Goal: Task Accomplishment & Management: Complete application form

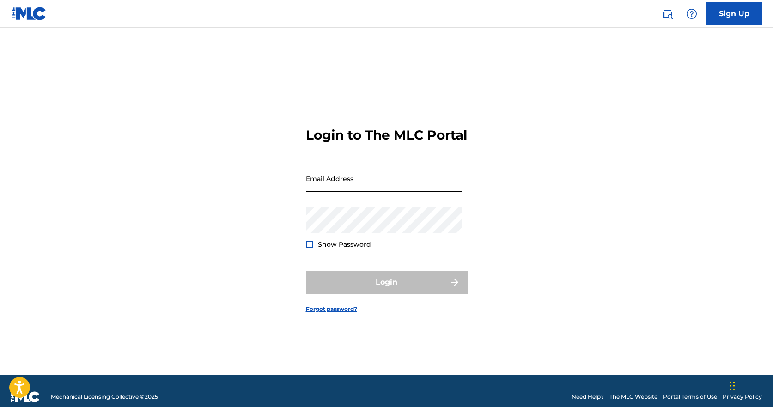
click at [419, 192] on input "Email Address" at bounding box center [384, 178] width 156 height 26
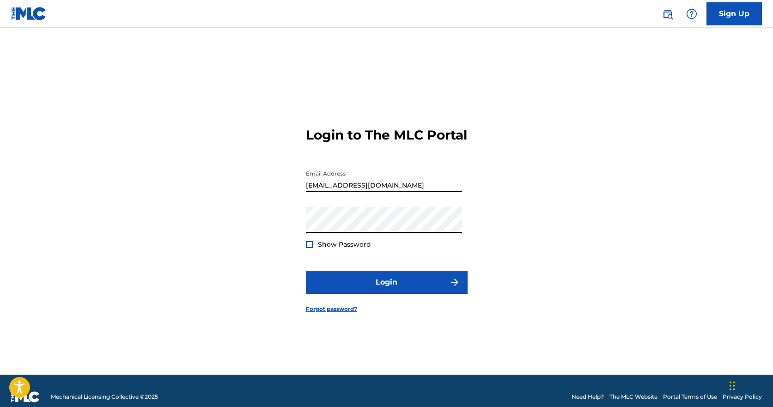
click at [352, 249] on span "Show Password" at bounding box center [344, 244] width 53 height 8
click at [308, 248] on div at bounding box center [309, 244] width 7 height 7
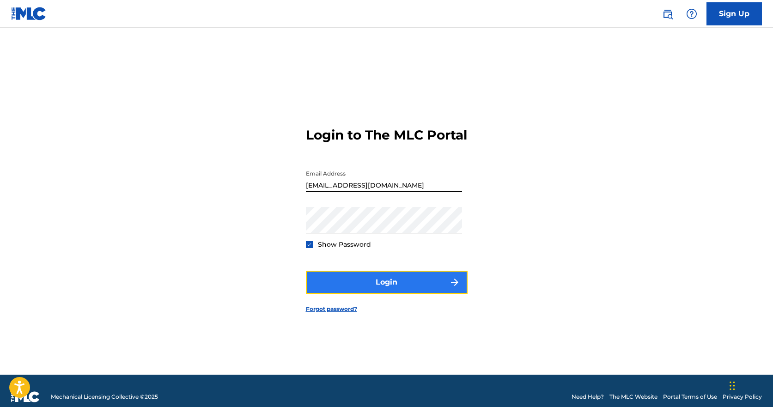
click at [419, 293] on button "Login" at bounding box center [387, 282] width 162 height 23
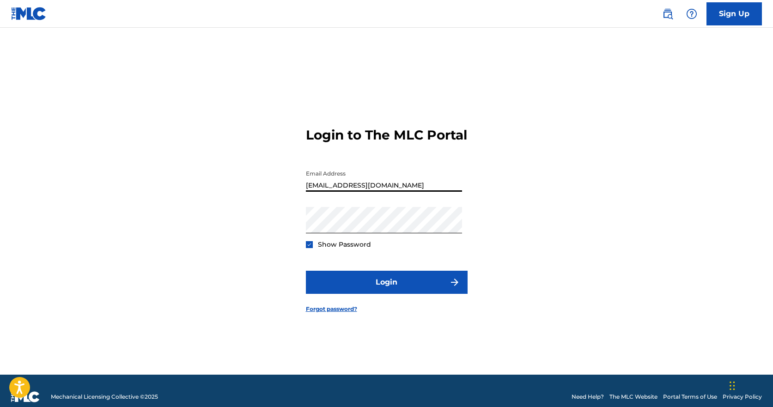
click at [388, 190] on input "michaelejohnsonmusic@gmail.com" at bounding box center [384, 178] width 156 height 26
type input "[EMAIL_ADDRESS][DOMAIN_NAME]"
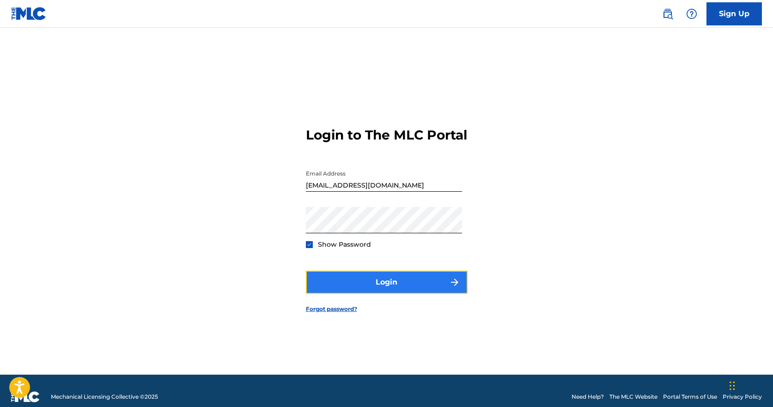
click at [325, 294] on button "Login" at bounding box center [387, 282] width 162 height 23
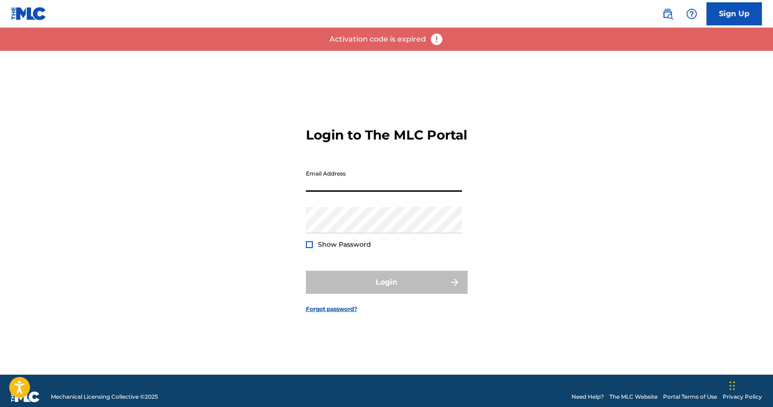
click at [364, 192] on input "Email Address" at bounding box center [384, 178] width 156 height 26
type input "[EMAIL_ADDRESS][DOMAIN_NAME]"
click at [587, 191] on div "Login to The MLC Portal Email Address [EMAIL_ADDRESS][DOMAIN_NAME] Password Sho…" at bounding box center [386, 213] width 647 height 324
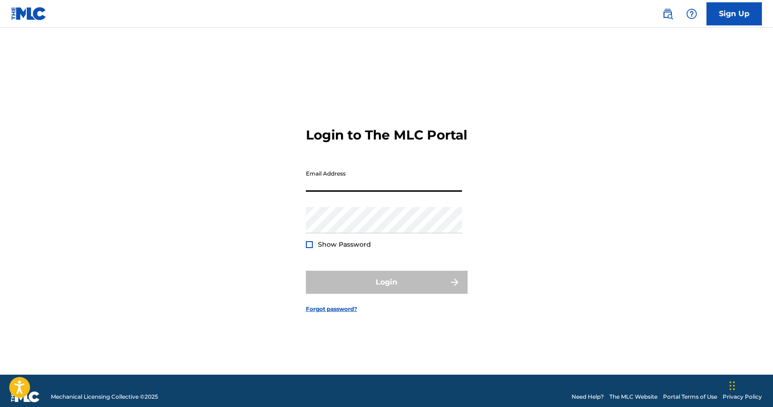
click at [349, 192] on input "Email Address" at bounding box center [384, 178] width 156 height 26
type input "[EMAIL_ADDRESS][DOMAIN_NAME]"
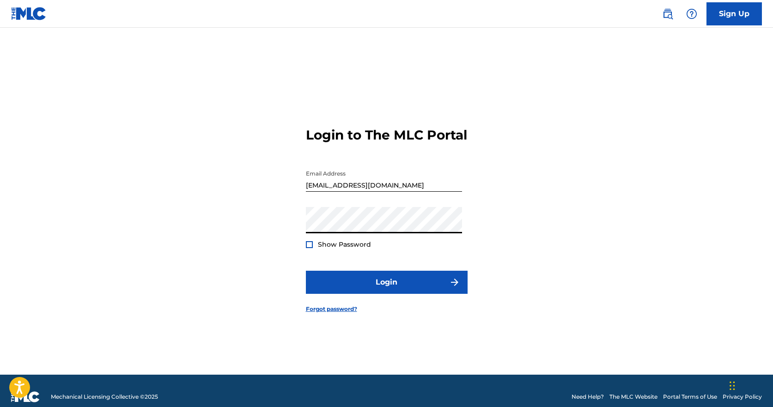
click at [309, 248] on div at bounding box center [309, 244] width 7 height 7
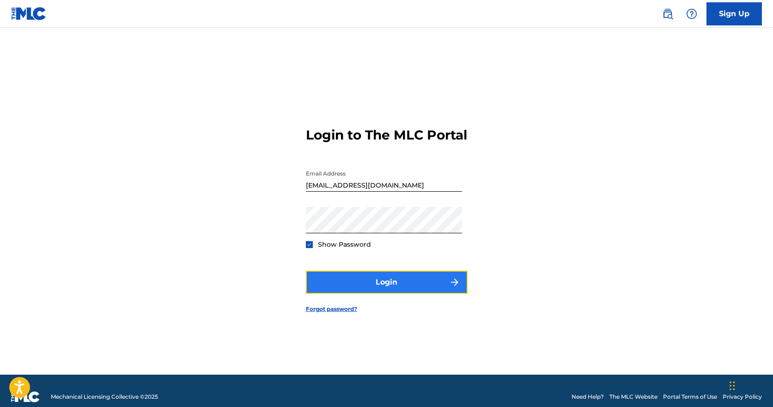
click at [376, 289] on button "Login" at bounding box center [387, 282] width 162 height 23
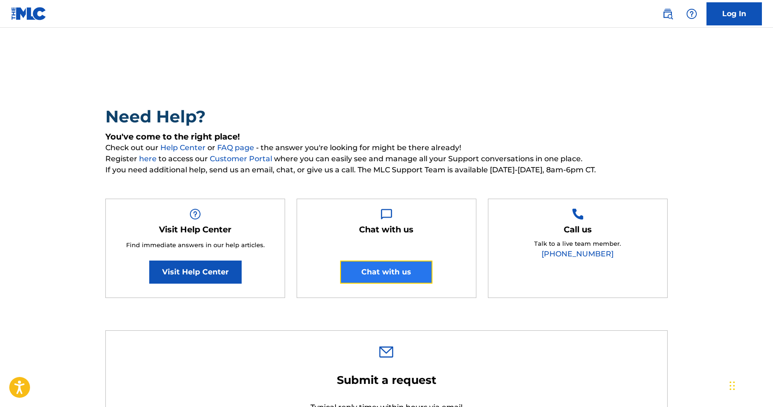
click at [399, 272] on button "Chat with us" at bounding box center [386, 272] width 92 height 23
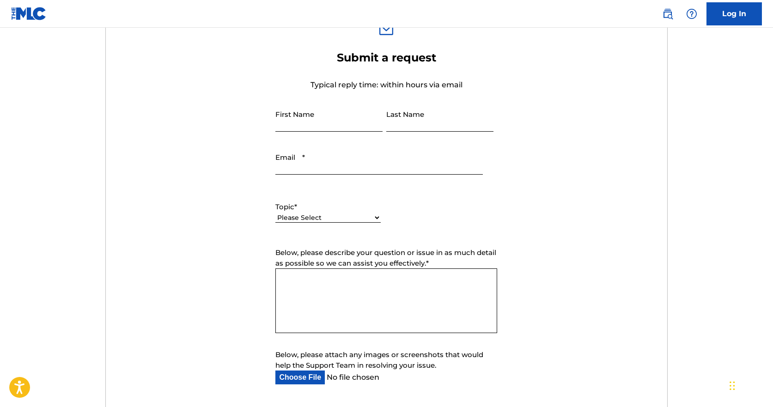
scroll to position [323, 0]
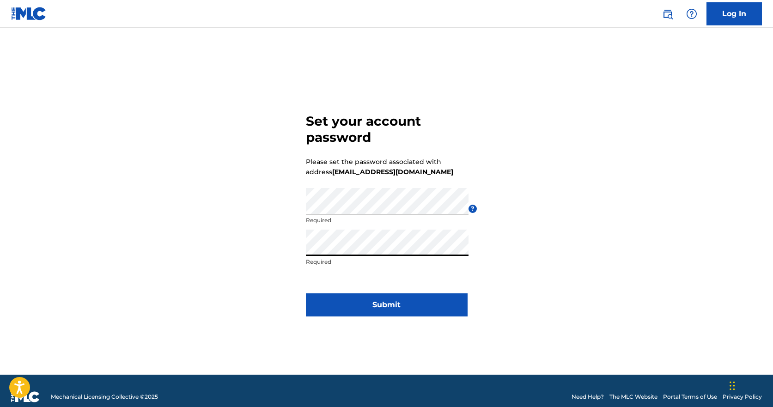
click at [203, 279] on div "Set your account password Please set the password associated with address [EMAI…" at bounding box center [386, 213] width 647 height 324
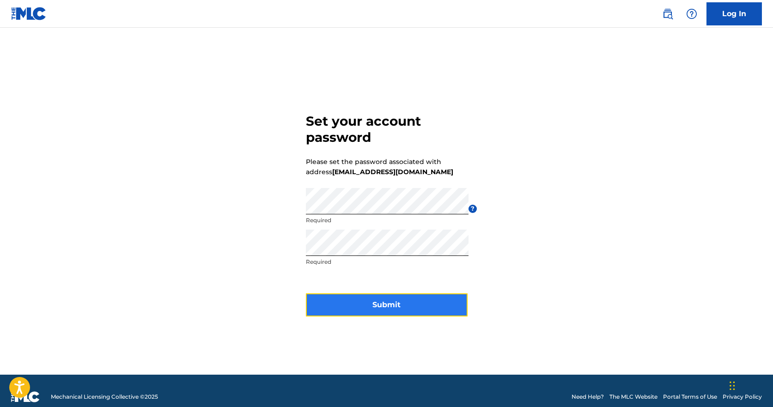
click at [370, 302] on button "Submit" at bounding box center [387, 304] width 162 height 23
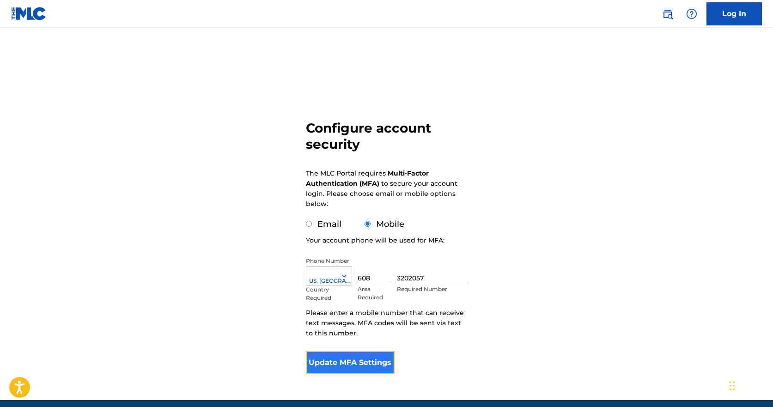
click at [361, 365] on button "Update MFA Settings" at bounding box center [350, 362] width 89 height 23
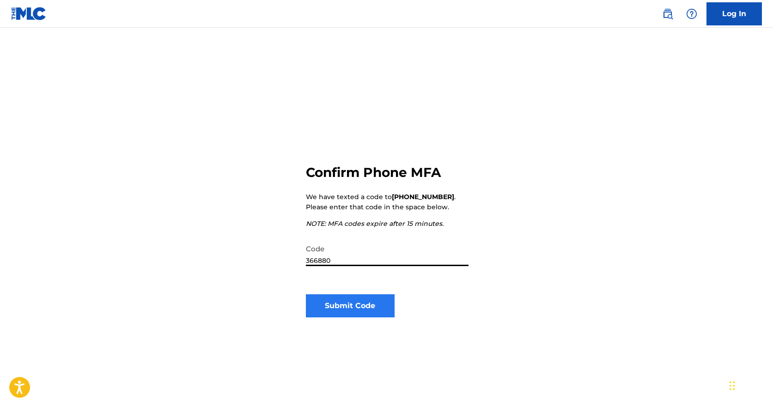
type input "366880"
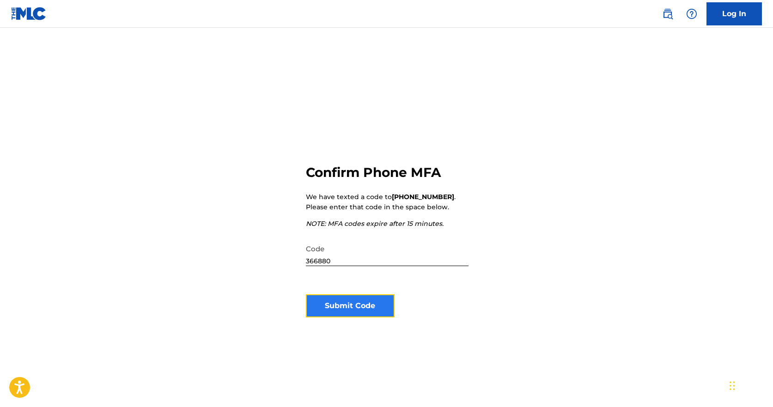
click at [362, 305] on button "Submit Code" at bounding box center [350, 305] width 89 height 23
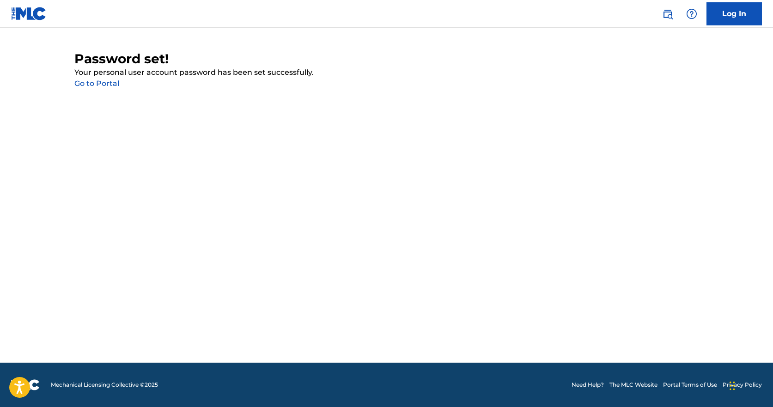
click at [111, 85] on link "Go to Portal" at bounding box center [96, 83] width 45 height 9
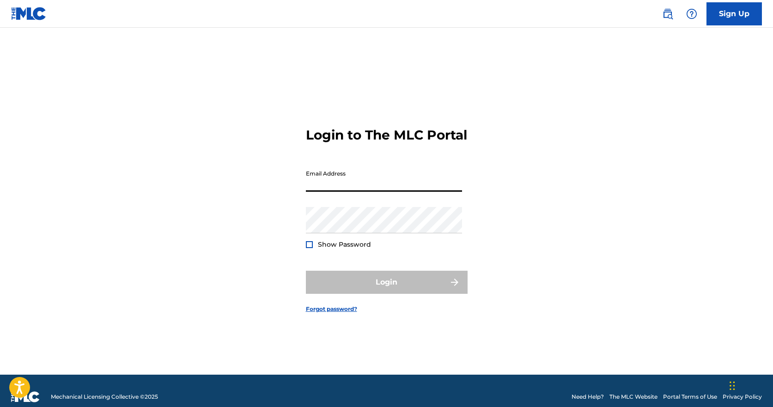
click at [340, 190] on input "Email Address" at bounding box center [384, 178] width 156 height 26
type input "[EMAIL_ADDRESS][DOMAIN_NAME]"
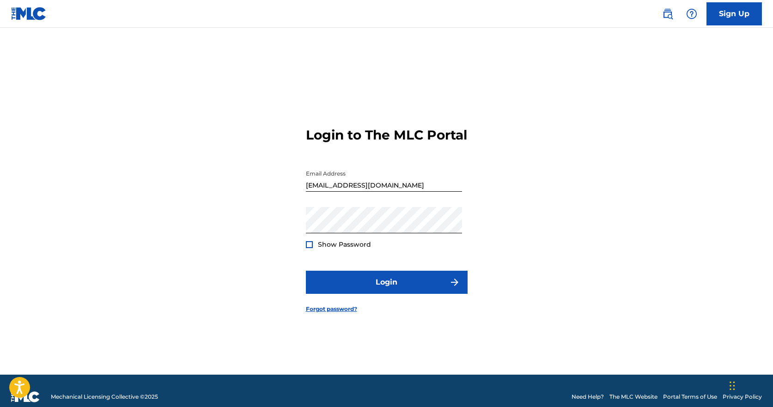
click at [275, 267] on div "Login to The MLC Portal Email Address [EMAIL_ADDRESS][DOMAIN_NAME] Password Sho…" at bounding box center [386, 213] width 647 height 324
click at [307, 248] on div at bounding box center [309, 244] width 7 height 7
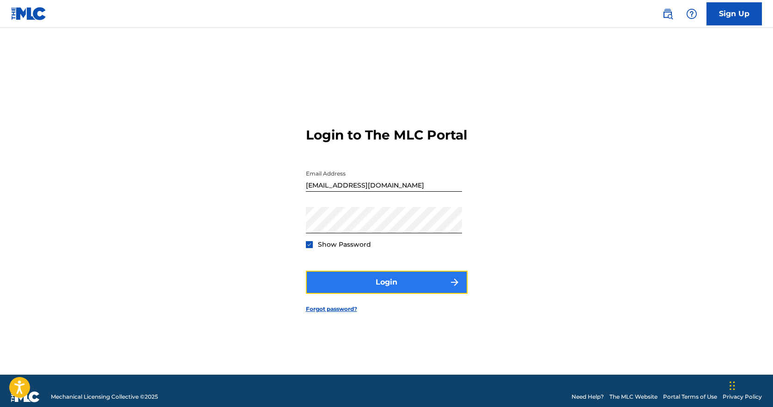
click at [365, 288] on button "Login" at bounding box center [387, 282] width 162 height 23
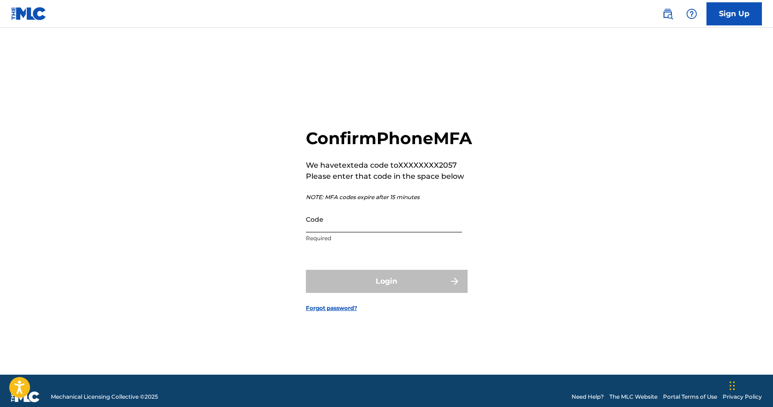
click at [362, 232] on input "Code" at bounding box center [384, 219] width 156 height 26
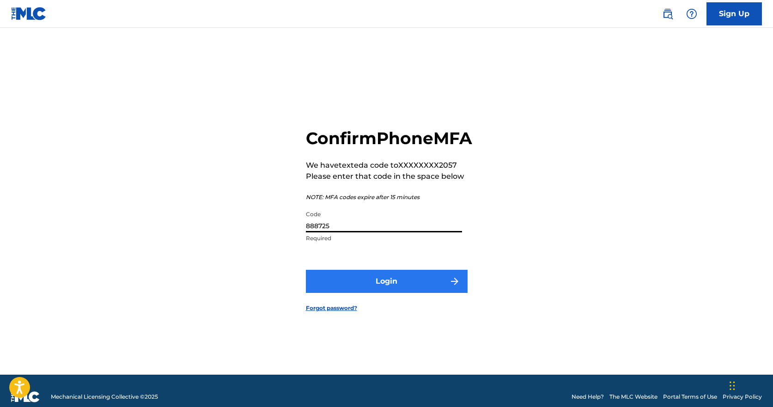
type input "888725"
click at [379, 290] on button "Login" at bounding box center [387, 281] width 162 height 23
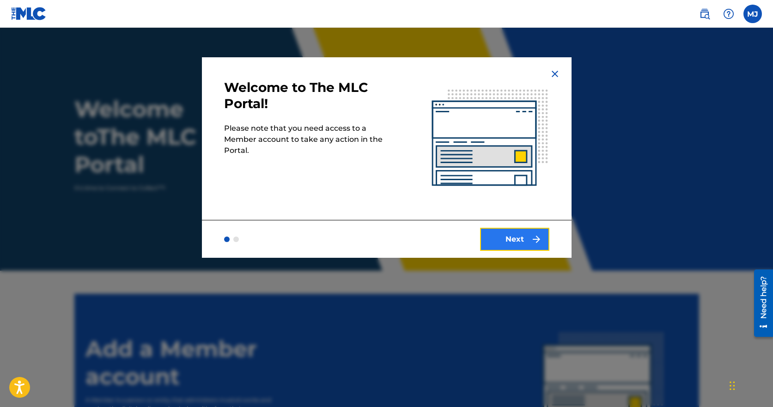
click at [525, 243] on button "Next" at bounding box center [514, 239] width 69 height 23
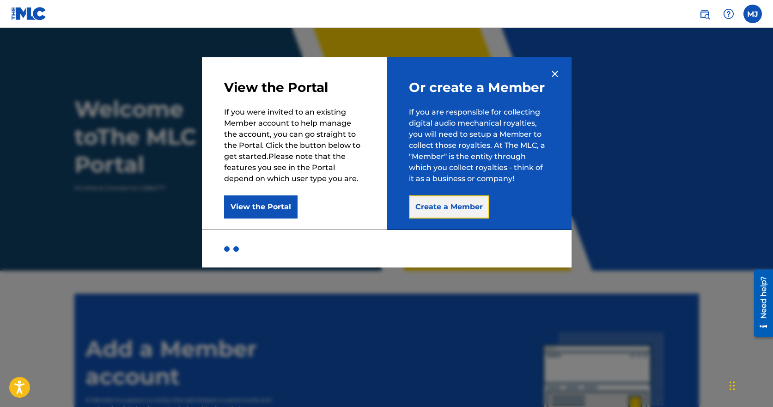
click at [449, 206] on button "Create a Member" at bounding box center [449, 206] width 80 height 23
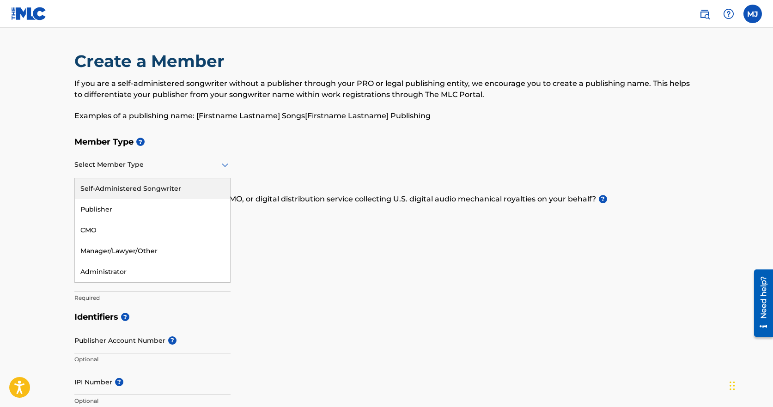
click at [176, 168] on div at bounding box center [152, 165] width 156 height 12
click at [165, 188] on div "Self-Administered Songwriter" at bounding box center [152, 188] width 155 height 21
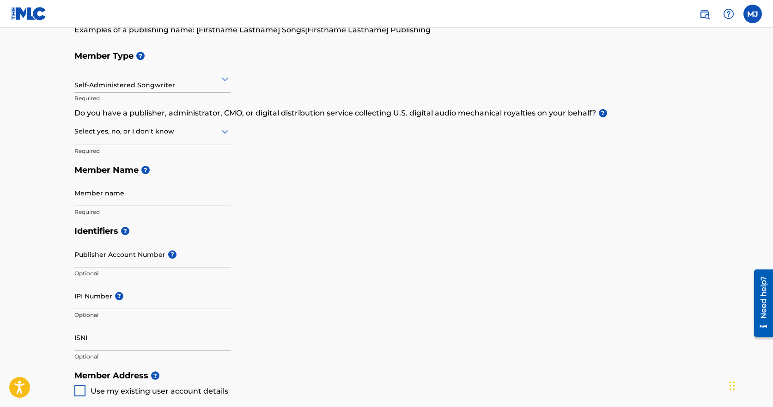
scroll to position [92, 0]
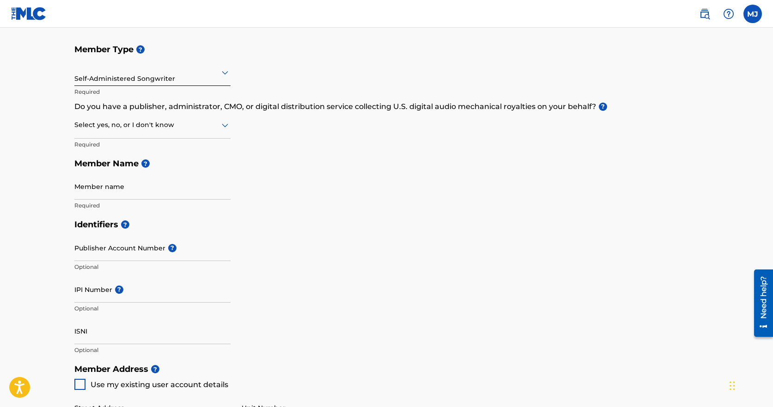
click at [214, 132] on div "Select yes, no, or I don't know" at bounding box center [152, 125] width 156 height 26
click at [187, 170] on div "No" at bounding box center [152, 169] width 155 height 21
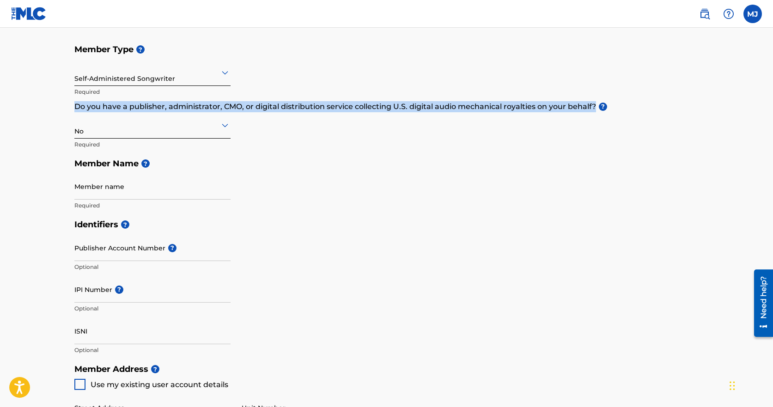
drag, startPoint x: 75, startPoint y: 106, endPoint x: 594, endPoint y: 111, distance: 518.3
click at [594, 111] on p "Do you have a publisher, administrator, CMO, or digital distribution service co…" at bounding box center [386, 106] width 625 height 11
copy p "Do you have a publisher, administrator, CMO, or digital distribution service co…"
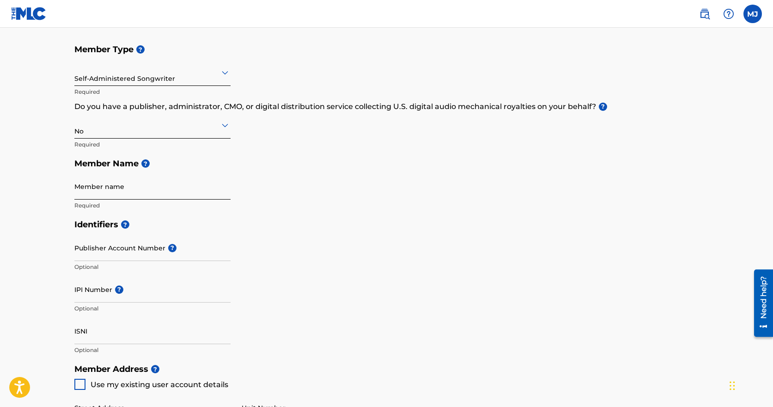
click at [127, 189] on input "Member name" at bounding box center [152, 186] width 156 height 26
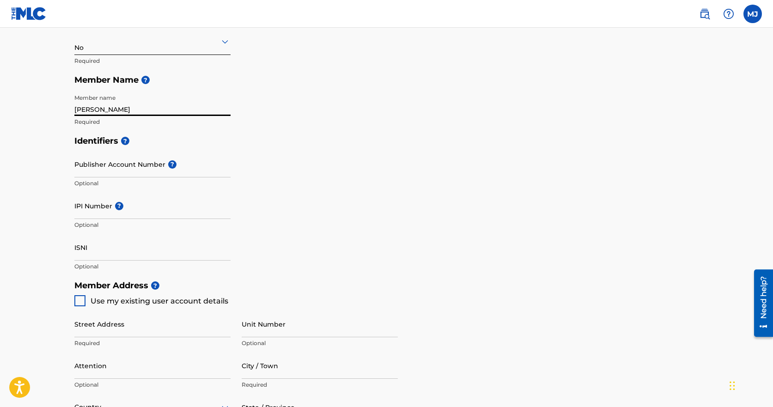
scroll to position [185, 0]
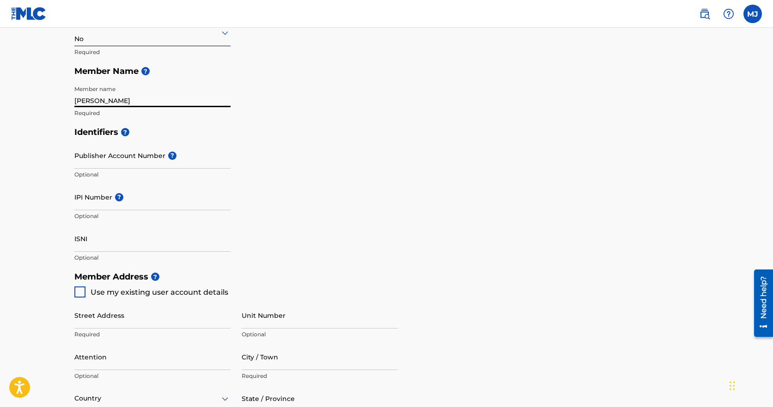
type input "Michael E. Johnson"
click at [311, 152] on div "Identifiers ? Publisher Account Number ? Optional IPI Number ? Optional ISNI Op…" at bounding box center [386, 194] width 625 height 145
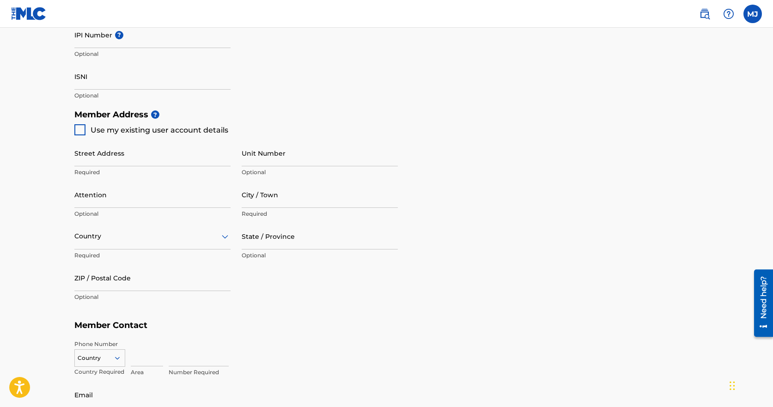
scroll to position [370, 0]
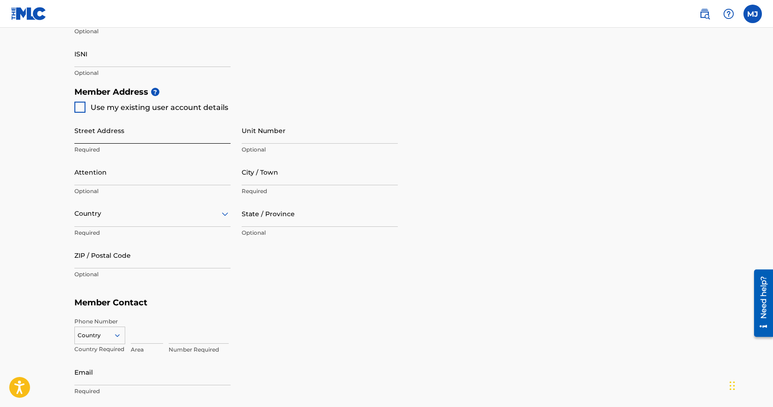
click at [151, 142] on input "Street Address" at bounding box center [152, 130] width 156 height 26
type input "25571 County Hwy Y"
click at [276, 178] on input "City / Town" at bounding box center [320, 172] width 156 height 26
type input "Richland Center"
type input "Michael Johnson"
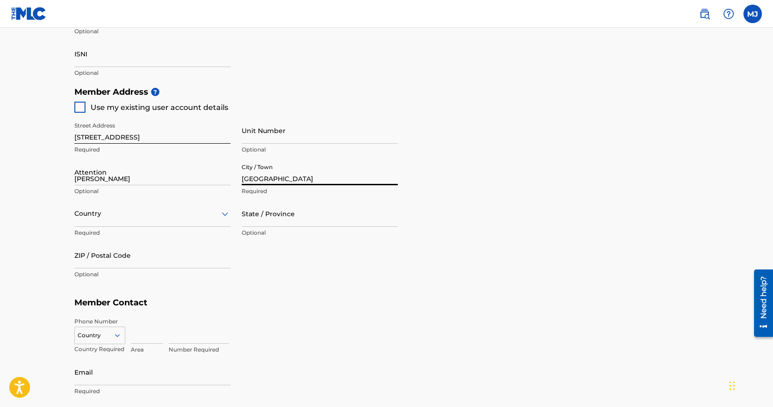
type input "United States"
type input "Wisconsin"
type input "53581"
type input "608"
type input "3202057"
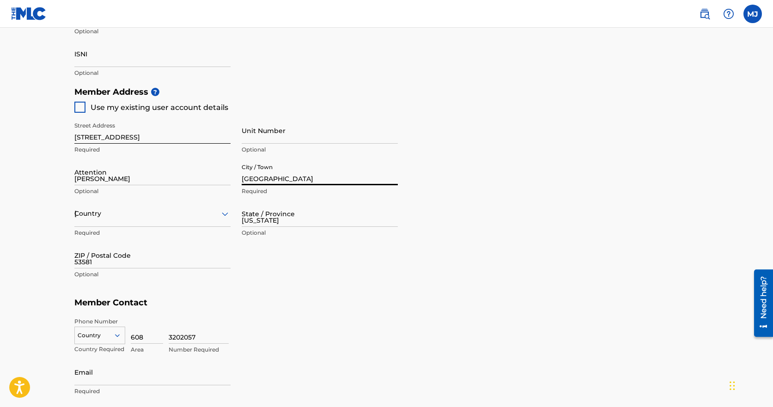
type input "[EMAIL_ADDRESS][DOMAIN_NAME]"
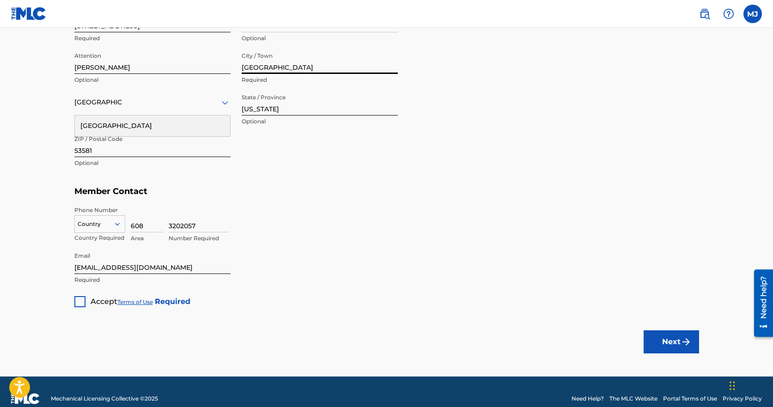
scroll to position [495, 0]
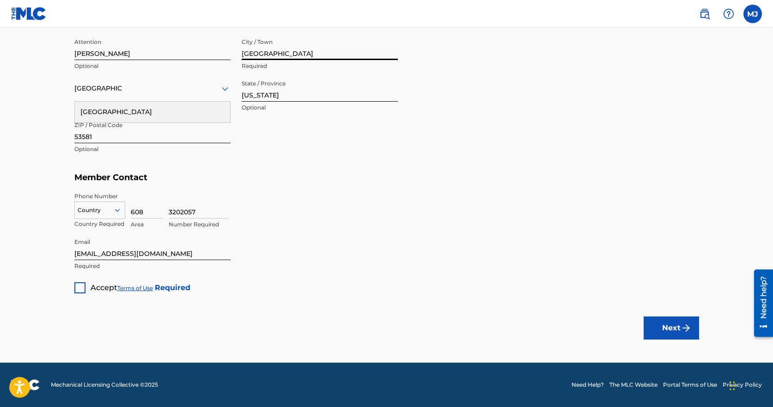
click at [159, 254] on input "[EMAIL_ADDRESS][DOMAIN_NAME]" at bounding box center [152, 247] width 156 height 26
click at [82, 289] on div at bounding box center [79, 287] width 11 height 11
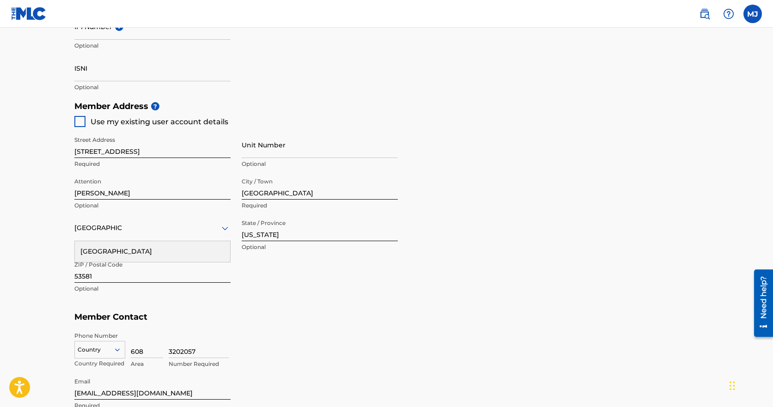
scroll to position [264, 0]
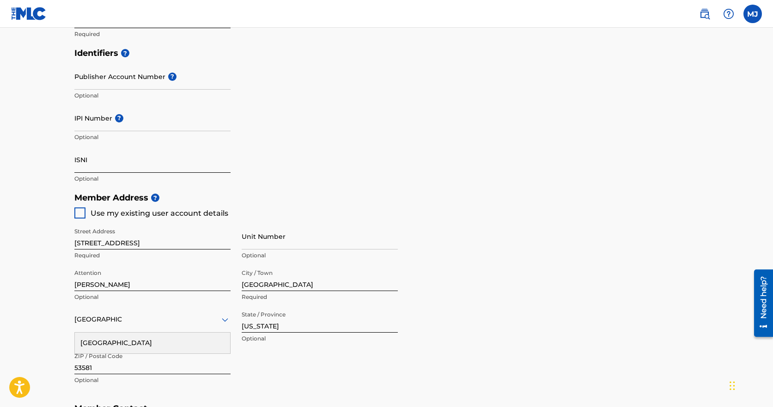
click at [104, 165] on input "ISNI" at bounding box center [152, 159] width 156 height 26
paste input "0000000528248654"
type input "0000000528248654"
click at [470, 209] on div "Member Address ? Use my existing user account details Street Address 25571 Coun…" at bounding box center [386, 293] width 625 height 211
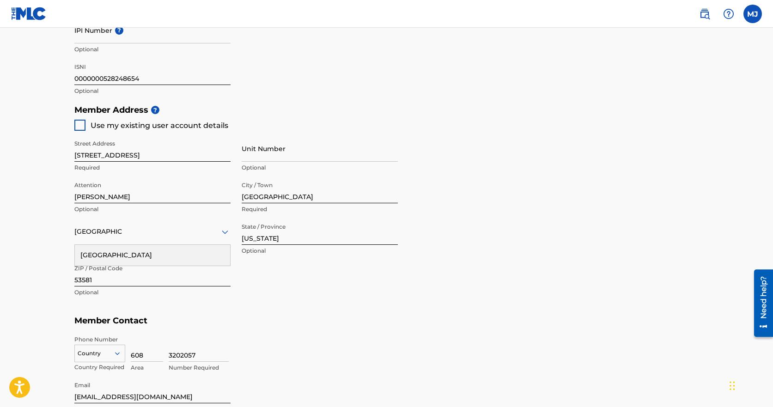
scroll to position [356, 0]
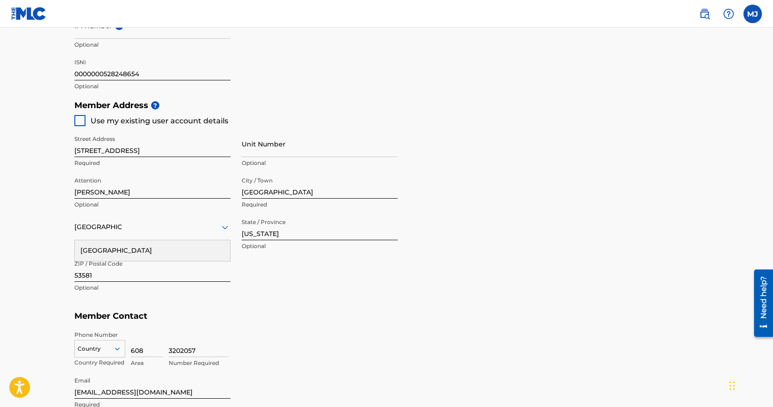
click at [83, 121] on div at bounding box center [79, 120] width 11 height 11
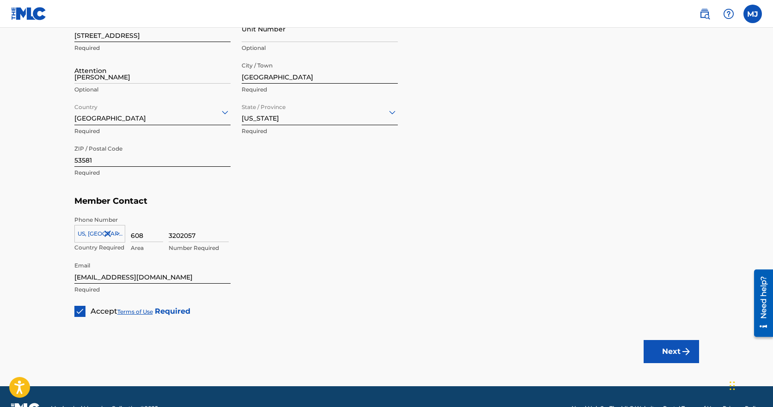
scroll to position [495, 0]
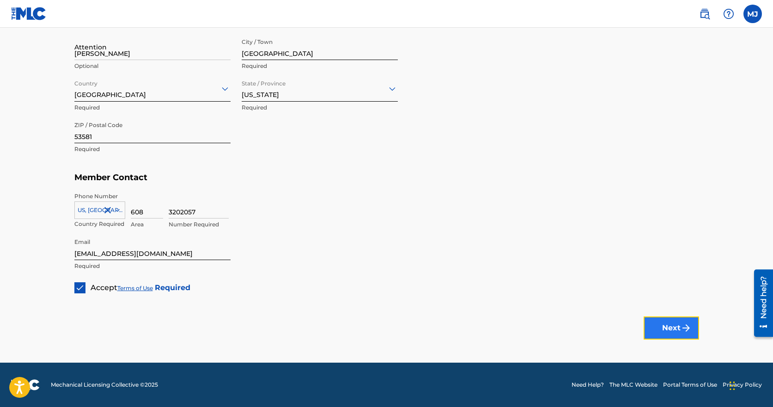
click at [677, 328] on button "Next" at bounding box center [671, 327] width 55 height 23
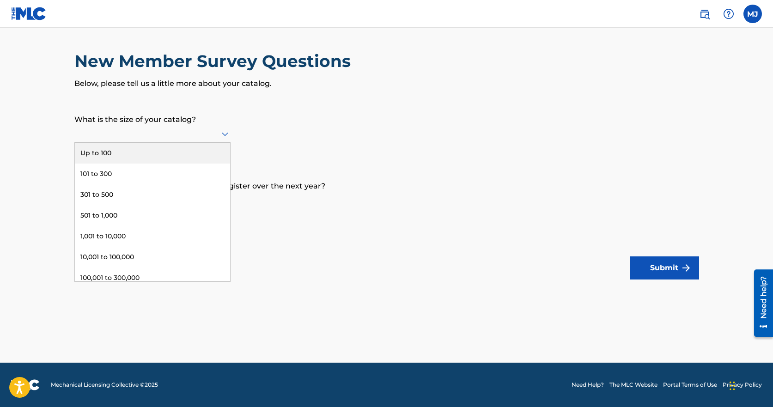
click at [208, 133] on div at bounding box center [152, 134] width 156 height 12
click at [182, 154] on div "Up to 100" at bounding box center [152, 153] width 155 height 21
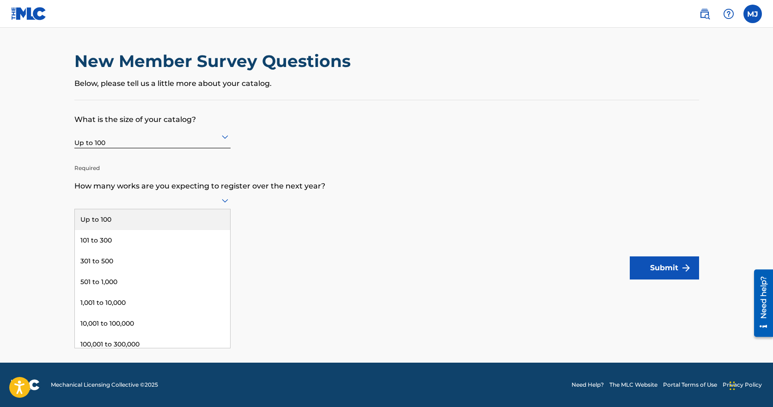
click at [179, 205] on div at bounding box center [152, 200] width 156 height 12
click at [164, 217] on div "Up to 100" at bounding box center [152, 219] width 155 height 21
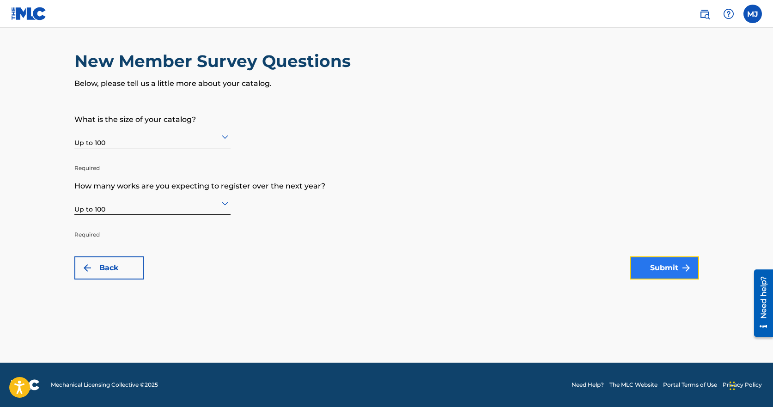
click at [671, 264] on button "Submit" at bounding box center [664, 267] width 69 height 23
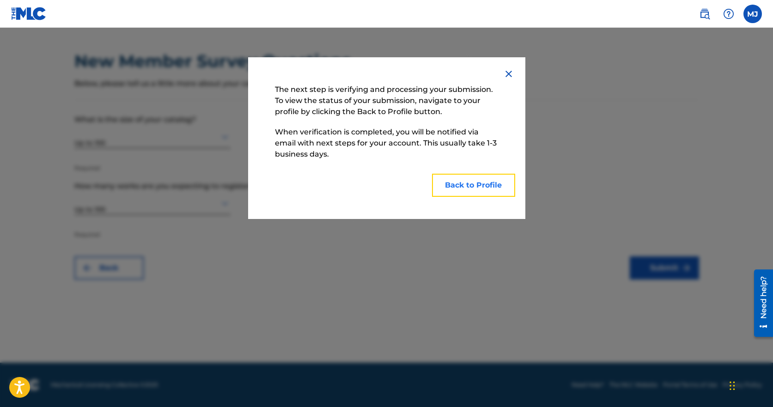
click at [485, 184] on button "Back to Profile" at bounding box center [473, 185] width 83 height 23
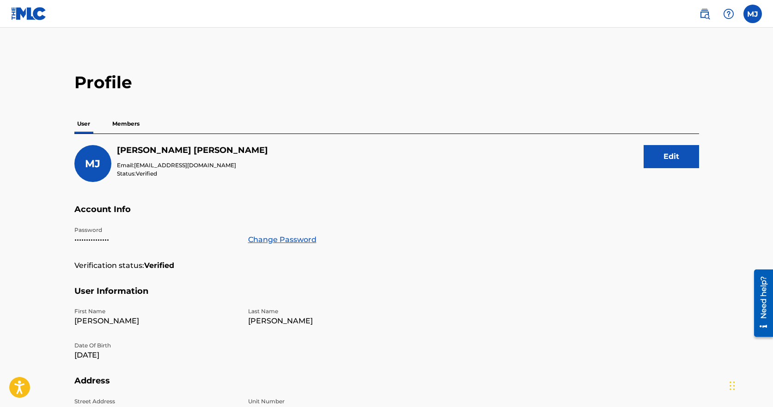
click at [130, 125] on p "Members" at bounding box center [125, 123] width 33 height 19
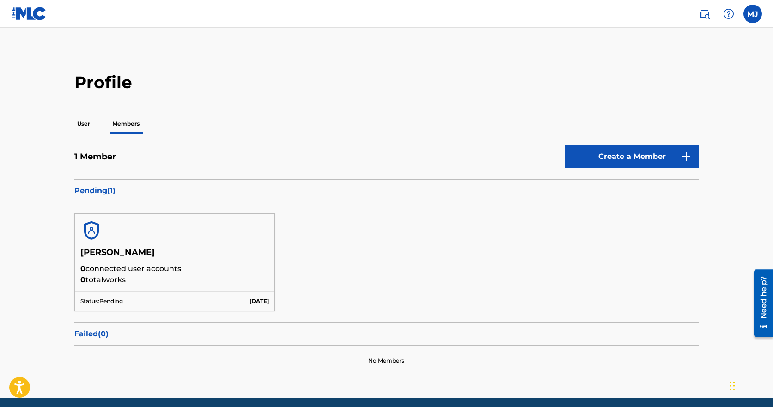
click at [85, 126] on p "User" at bounding box center [83, 123] width 18 height 19
